Goal: Register for event/course

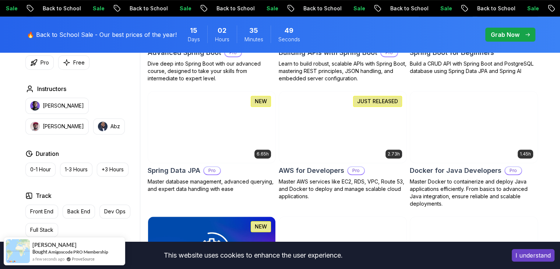
scroll to position [301, 0]
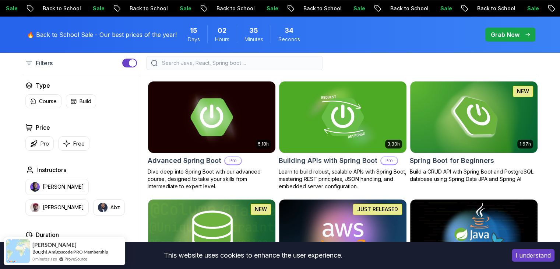
scroll to position [190, 0]
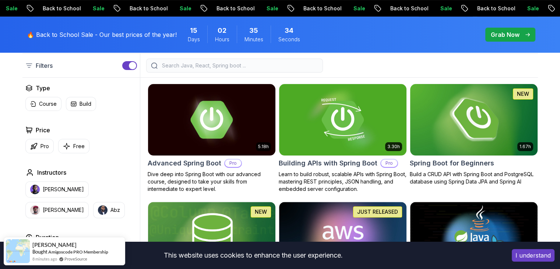
click at [472, 130] on img at bounding box center [474, 119] width 134 height 75
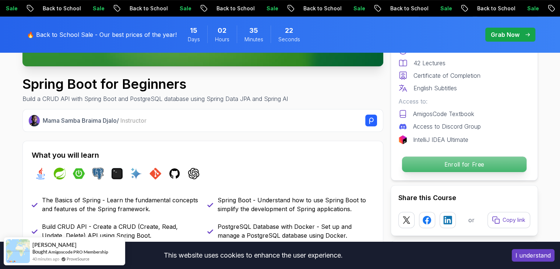
scroll to position [233, 0]
click at [453, 161] on p "Enroll for Free" at bounding box center [463, 163] width 124 height 15
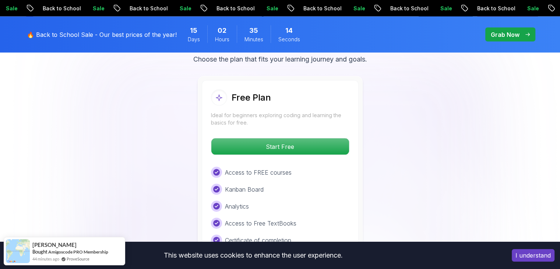
scroll to position [1538, 0]
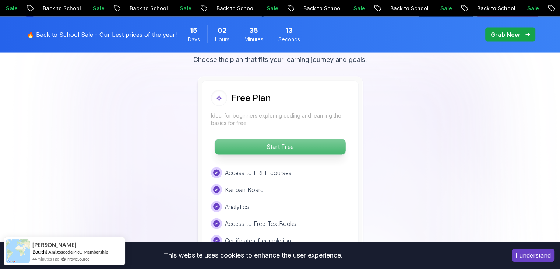
click at [248, 139] on p "Start Free" at bounding box center [279, 146] width 131 height 15
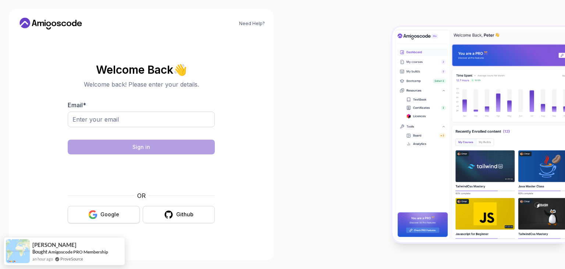
click at [106, 215] on div "Google" at bounding box center [109, 213] width 19 height 7
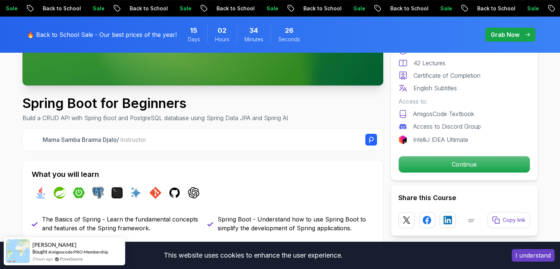
scroll to position [216, 0]
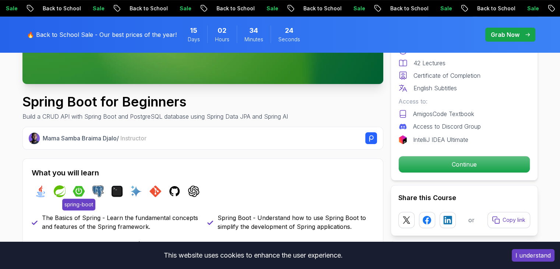
click at [77, 190] on img at bounding box center [79, 191] width 12 height 12
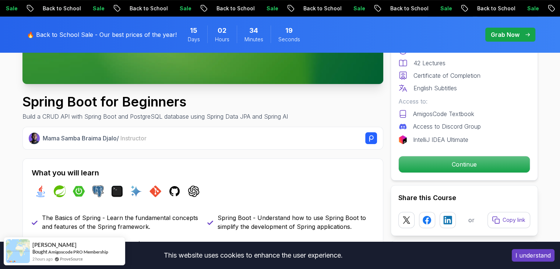
drag, startPoint x: 78, startPoint y: 192, endPoint x: 0, endPoint y: 152, distance: 87.7
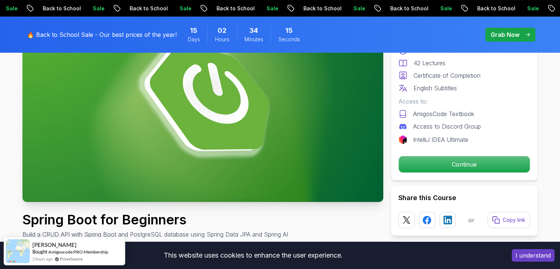
scroll to position [0, 0]
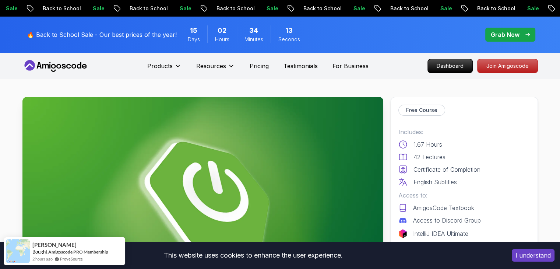
click at [51, 66] on icon at bounding box center [53, 66] width 5 height 4
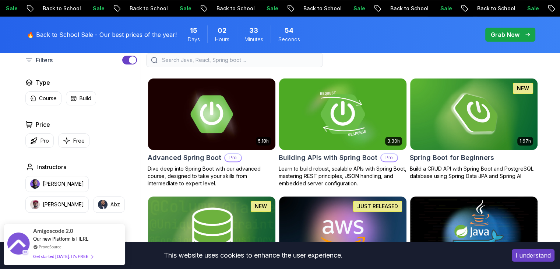
scroll to position [196, 0]
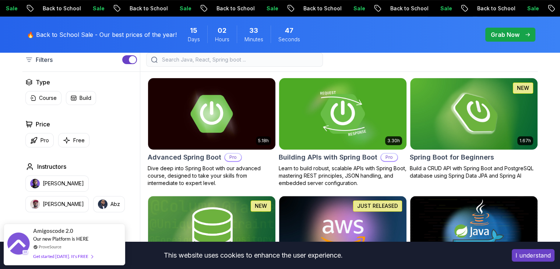
click at [344, 111] on img at bounding box center [343, 113] width 134 height 75
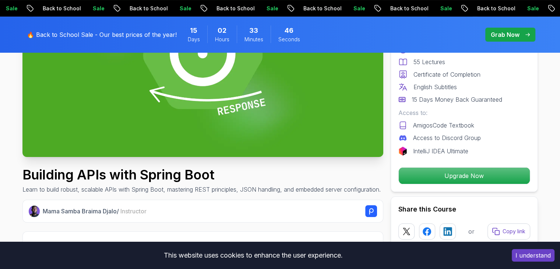
scroll to position [150, 0]
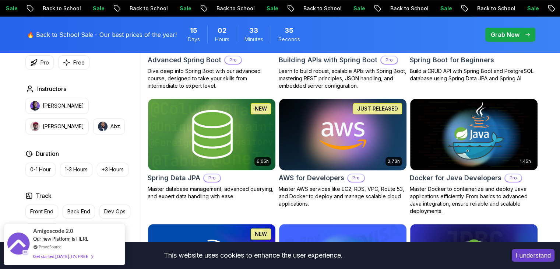
scroll to position [187, 0]
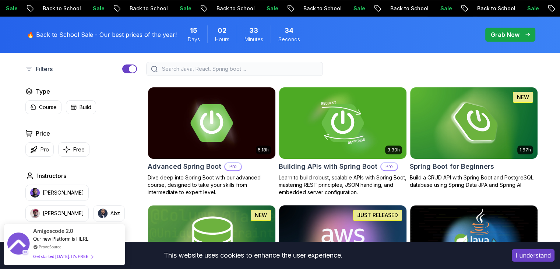
click at [323, 106] on img at bounding box center [342, 122] width 127 height 71
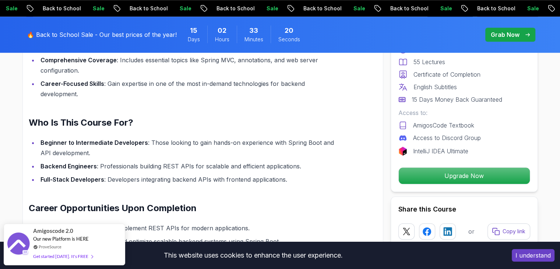
scroll to position [677, 0]
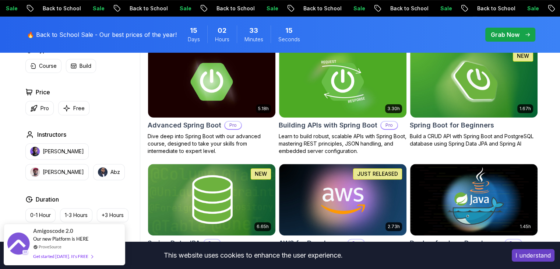
scroll to position [249, 0]
